Goal: Task Accomplishment & Management: Manage account settings

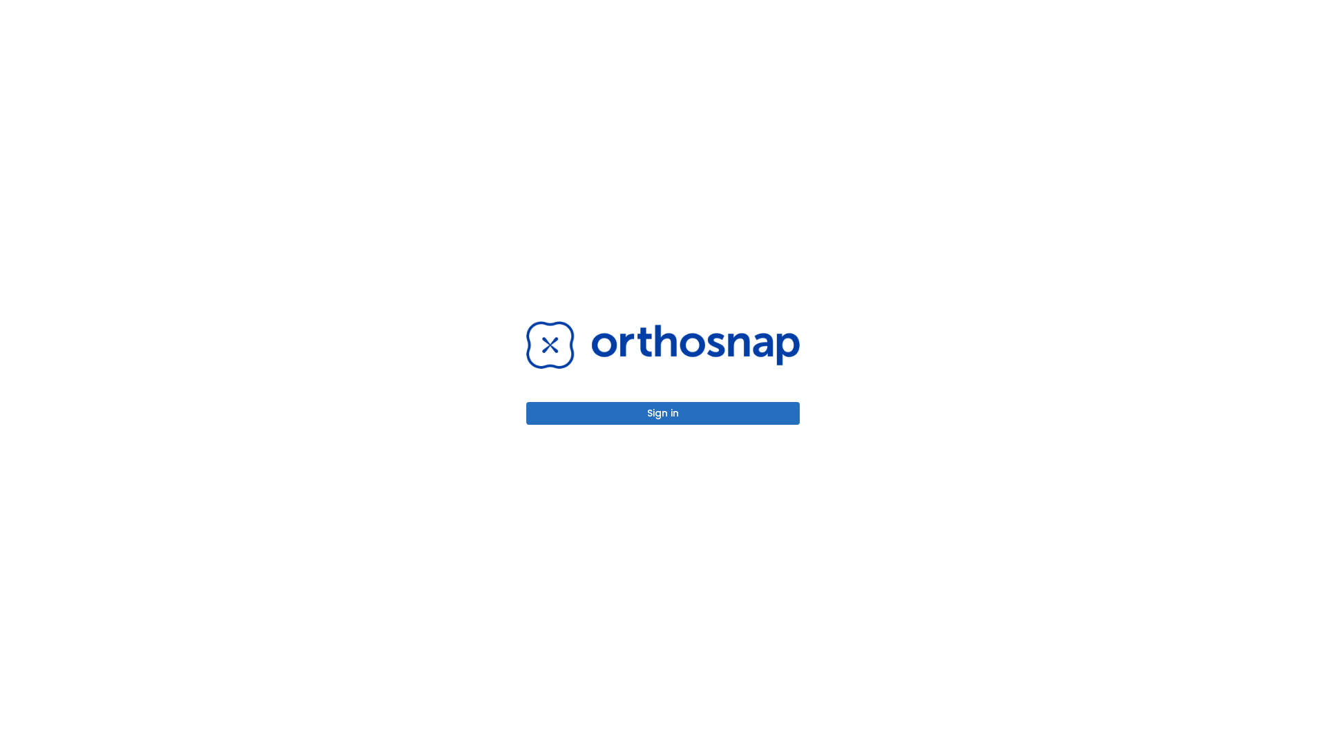
click at [663, 413] on button "Sign in" at bounding box center [663, 413] width 274 height 23
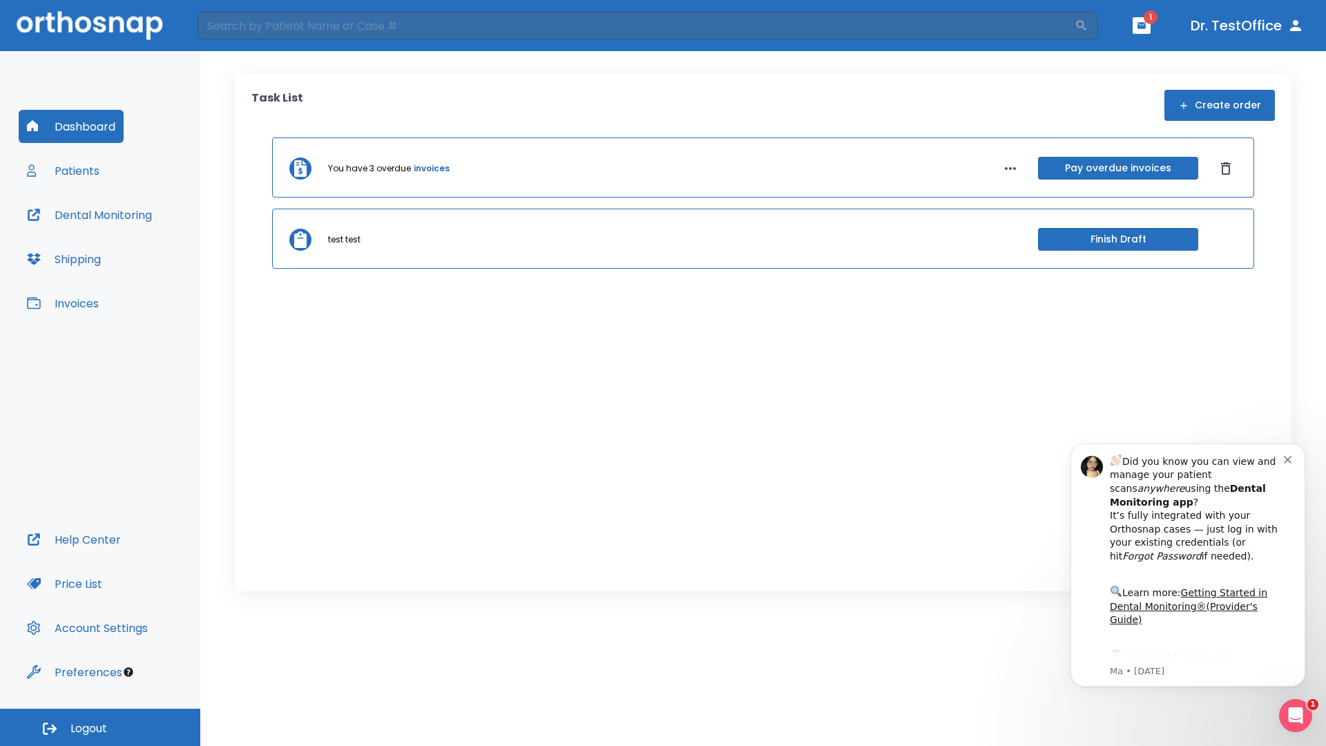
click at [100, 727] on span "Logout" at bounding box center [88, 728] width 37 height 15
